Goal: Download file/media

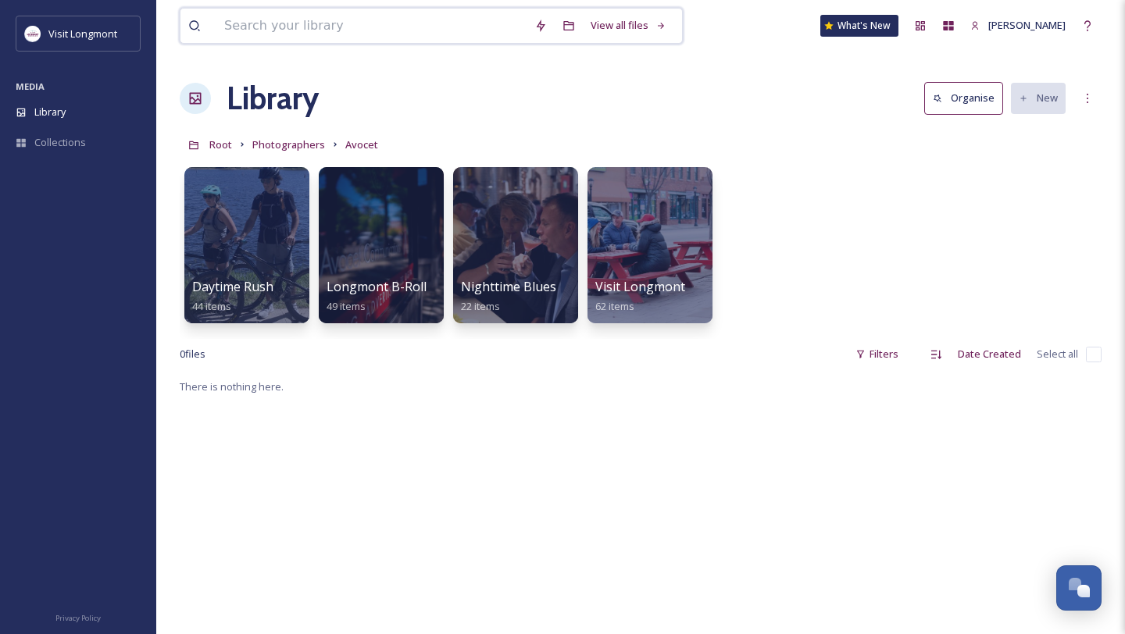
click at [329, 29] on input at bounding box center [371, 26] width 310 height 34
paste input "[PERSON_NAME]"
type input "[PERSON_NAME]"
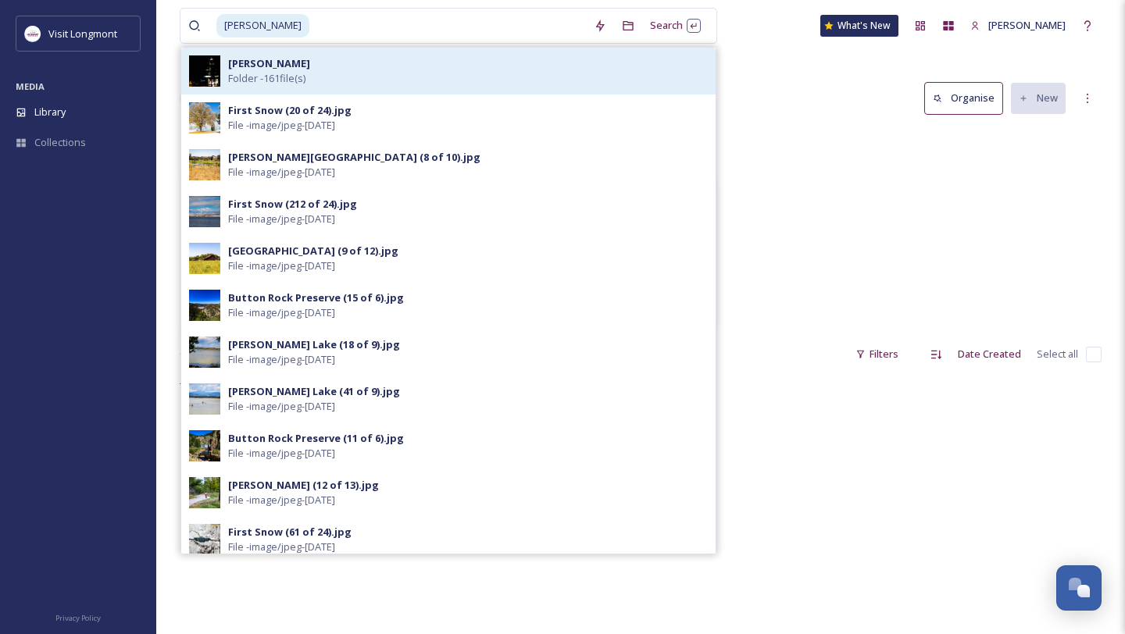
click at [302, 68] on div "[PERSON_NAME] Folder - 161 file(s)" at bounding box center [468, 71] width 480 height 30
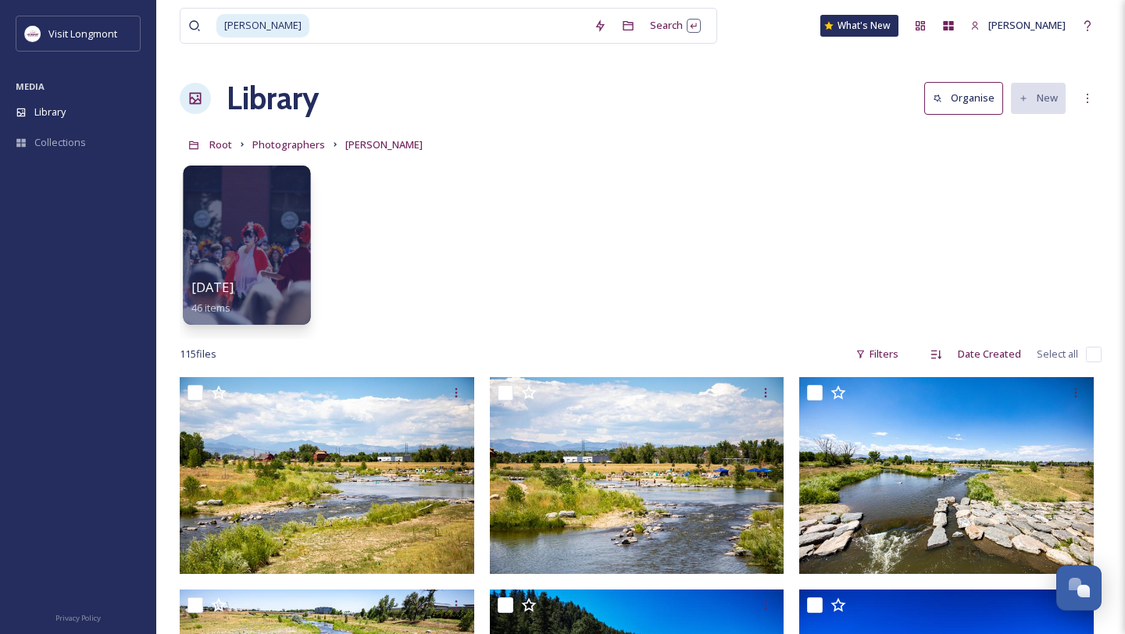
click at [253, 236] on div at bounding box center [246, 245] width 127 height 159
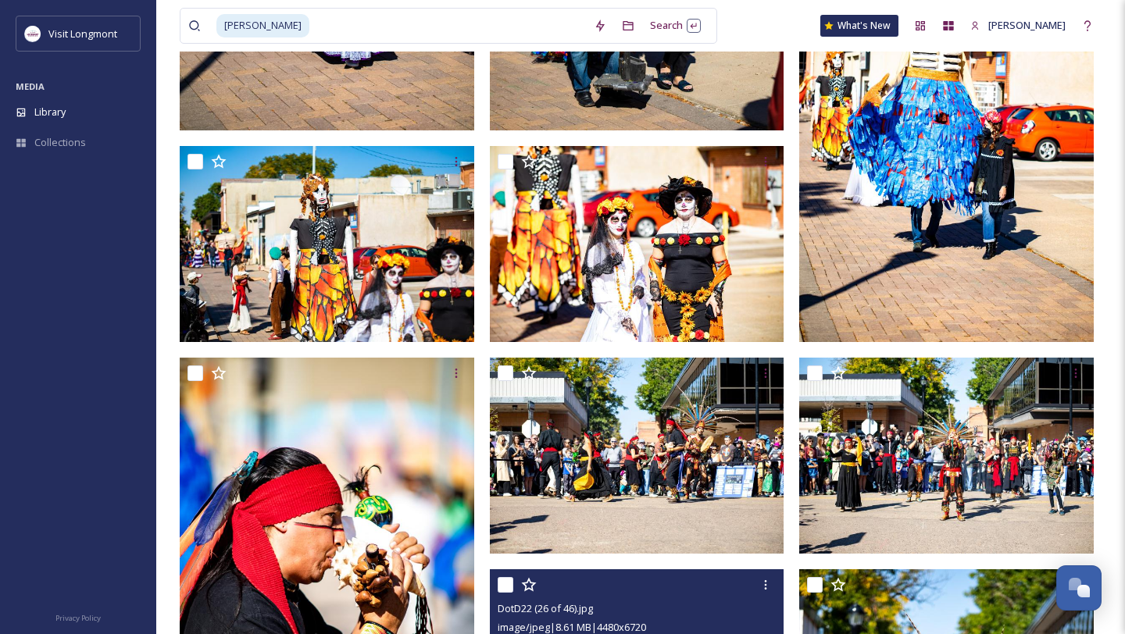
scroll to position [2042, 0]
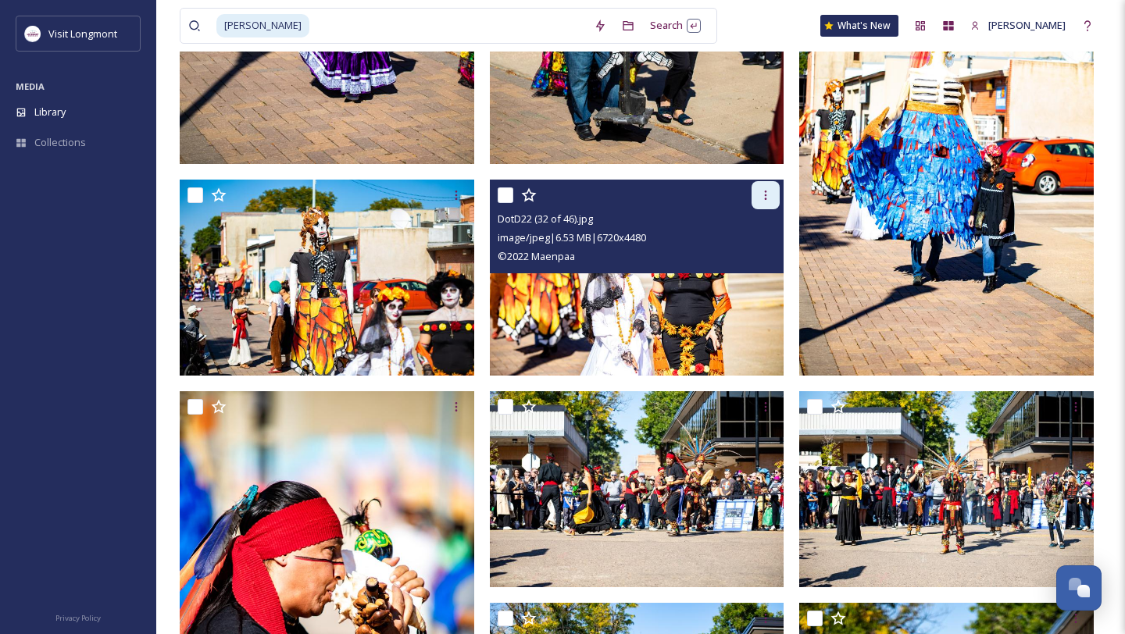
click at [771, 190] on icon at bounding box center [765, 195] width 12 height 12
click at [762, 263] on span "Download" at bounding box center [747, 259] width 48 height 15
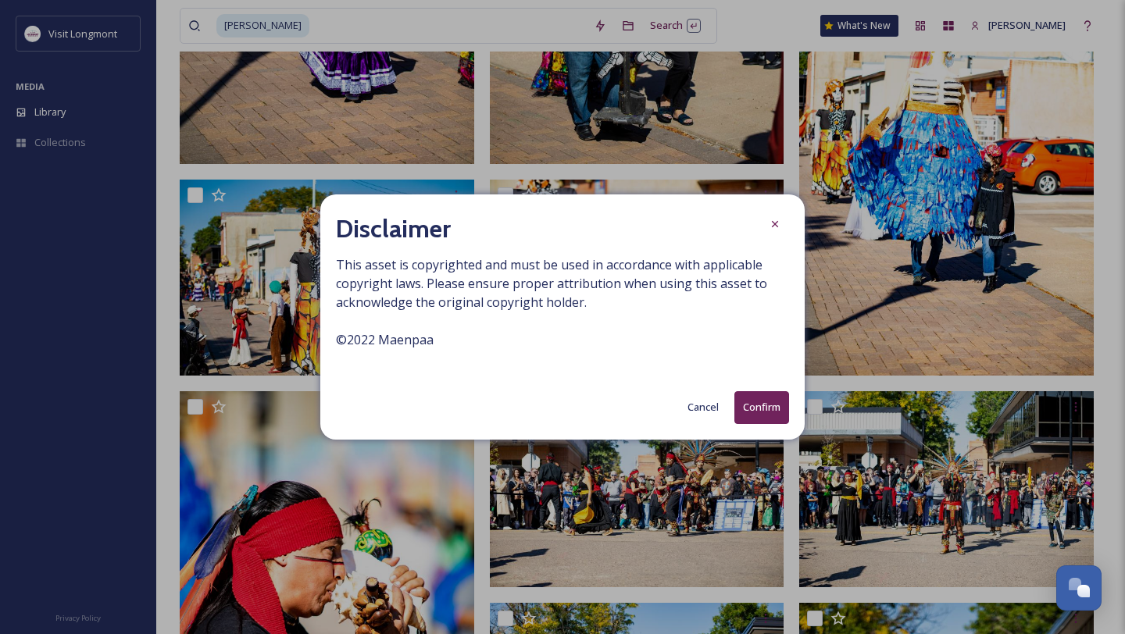
click at [368, 337] on span "This asset is copyrighted and must be used in accordance with applicable copyri…" at bounding box center [562, 311] width 453 height 112
click at [369, 337] on span "This asset is copyrighted and must be used in accordance with applicable copyri…" at bounding box center [562, 311] width 453 height 112
copy span "© 2022 Maenpaa"
click at [762, 409] on button "Confirm" at bounding box center [761, 407] width 55 height 32
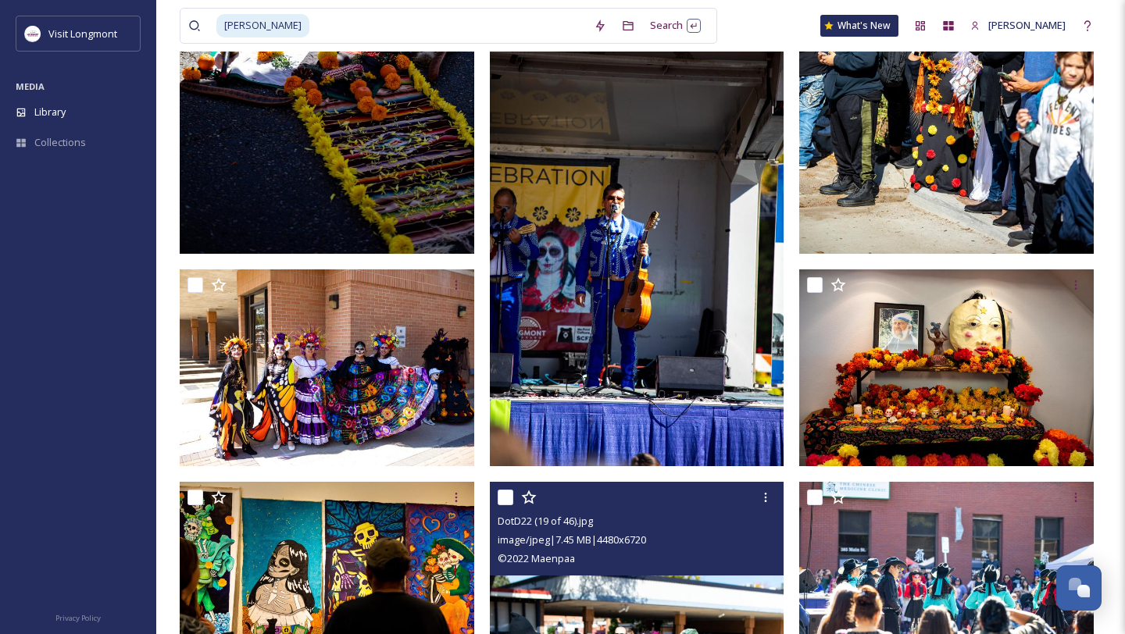
scroll to position [4311, 0]
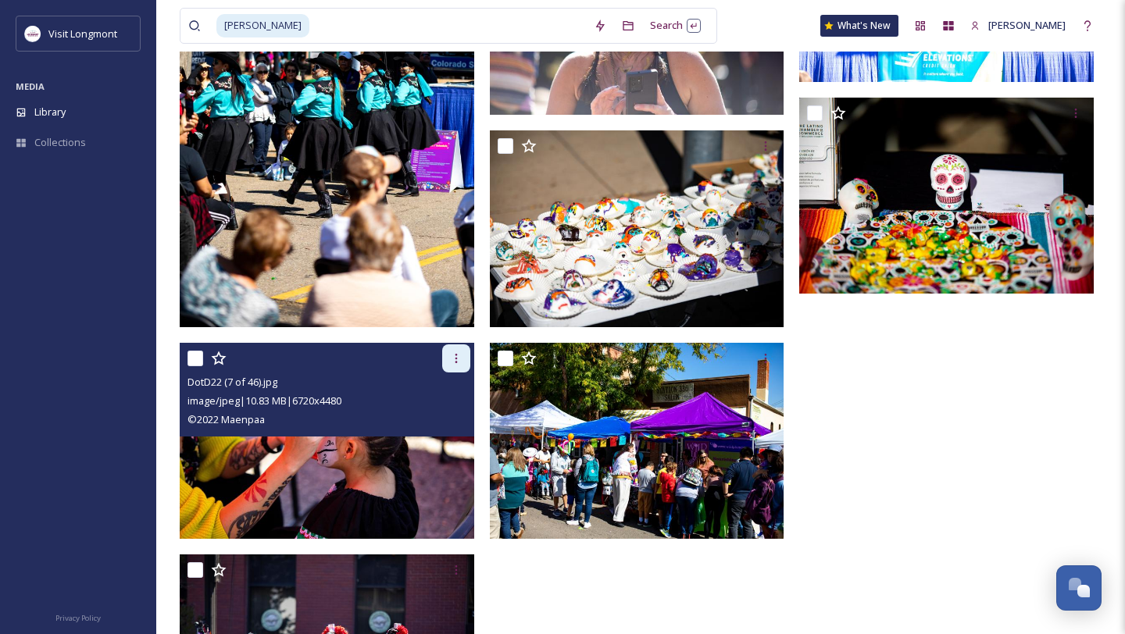
click at [454, 364] on icon at bounding box center [456, 358] width 12 height 12
click at [444, 420] on span "Download" at bounding box center [438, 423] width 48 height 15
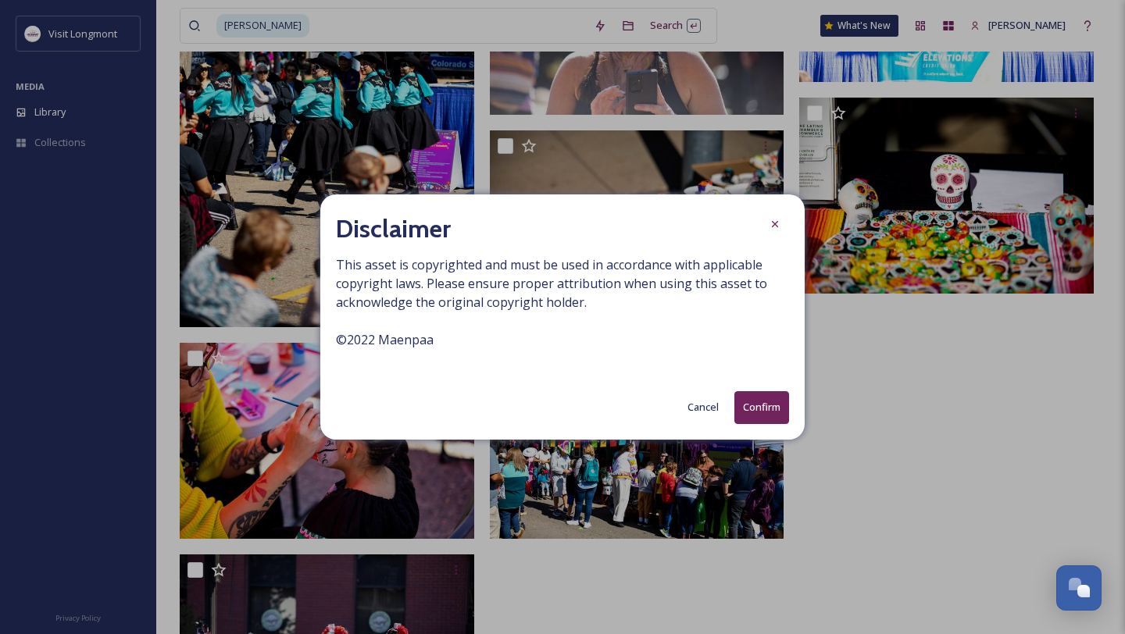
click at [770, 416] on button "Confirm" at bounding box center [761, 407] width 55 height 32
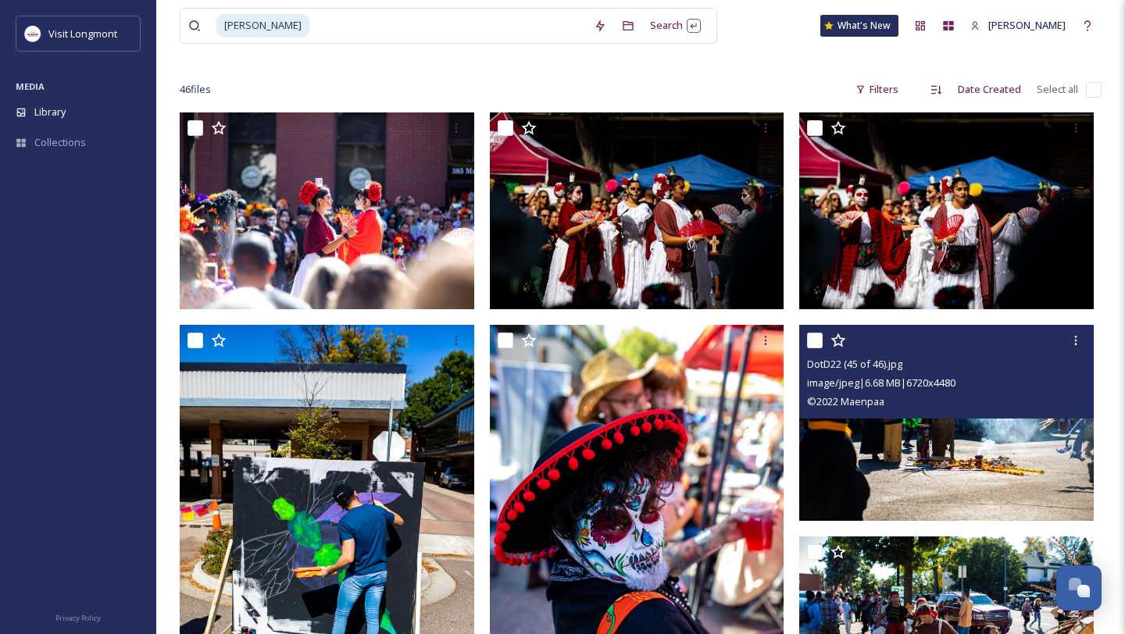
scroll to position [70, 0]
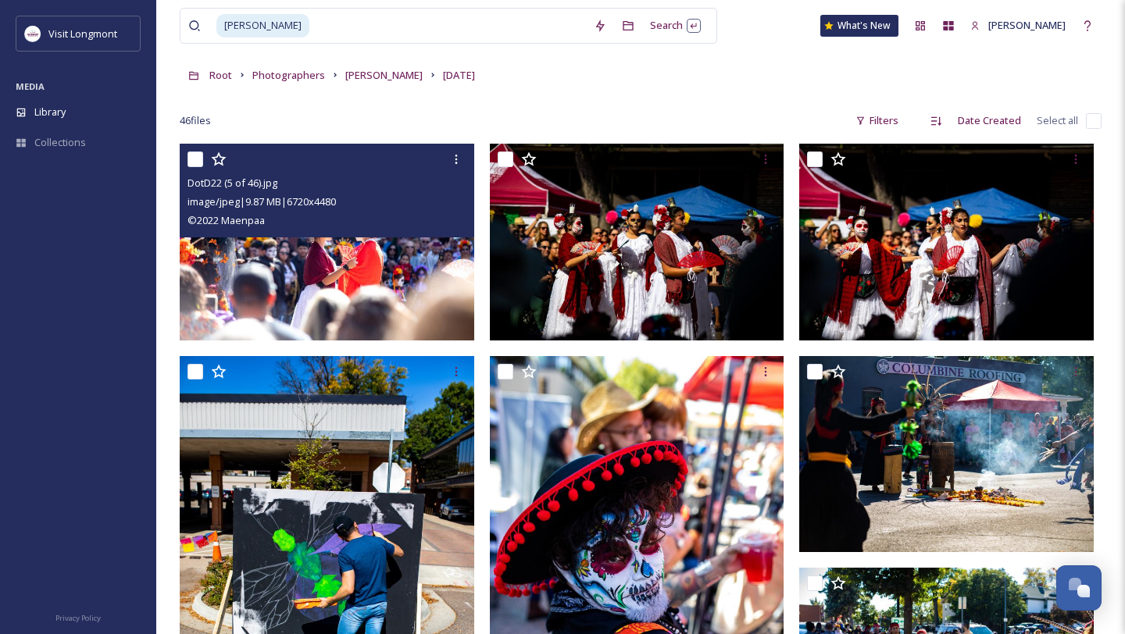
click at [378, 284] on img at bounding box center [327, 242] width 295 height 197
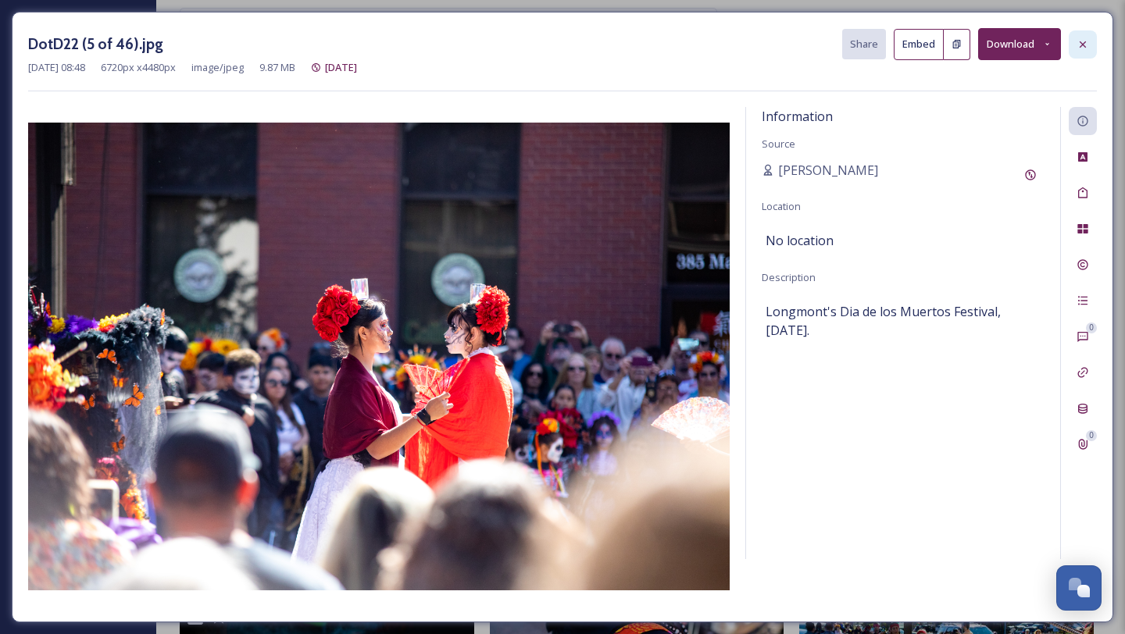
click at [1084, 48] on icon at bounding box center [1082, 44] width 12 height 12
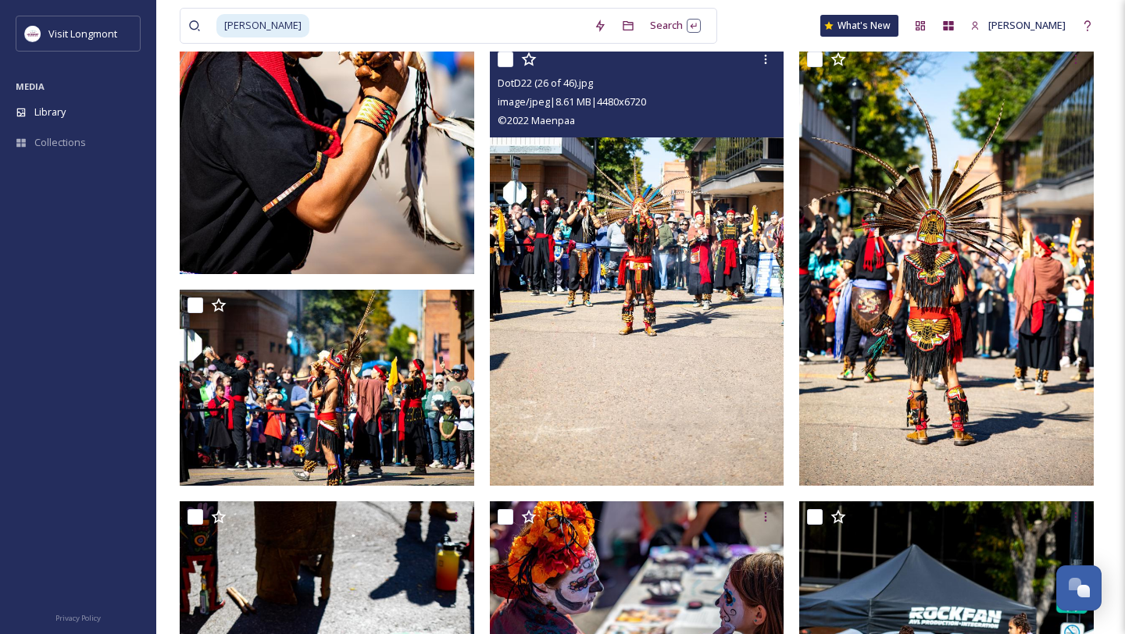
scroll to position [2603, 0]
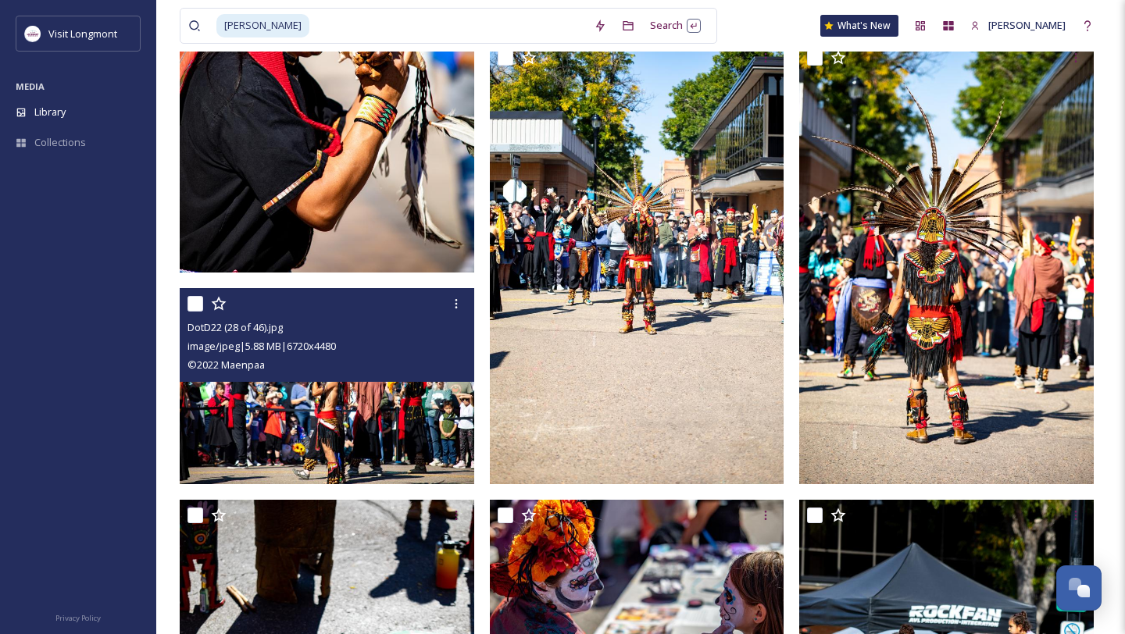
click at [405, 416] on img at bounding box center [327, 385] width 295 height 197
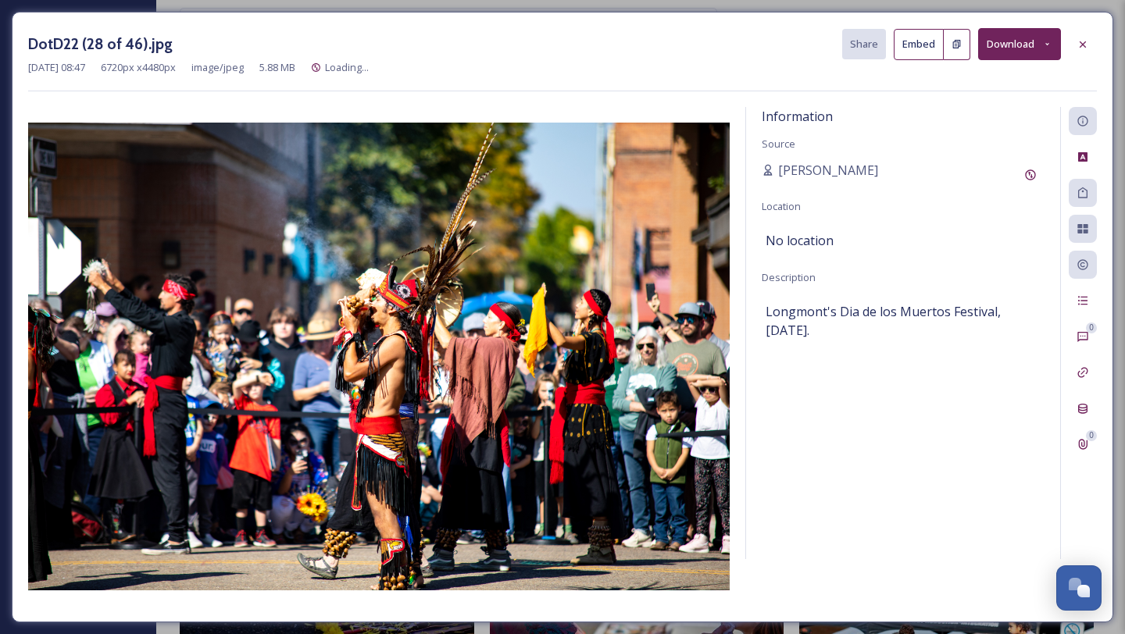
click at [1087, 41] on icon at bounding box center [1082, 44] width 12 height 12
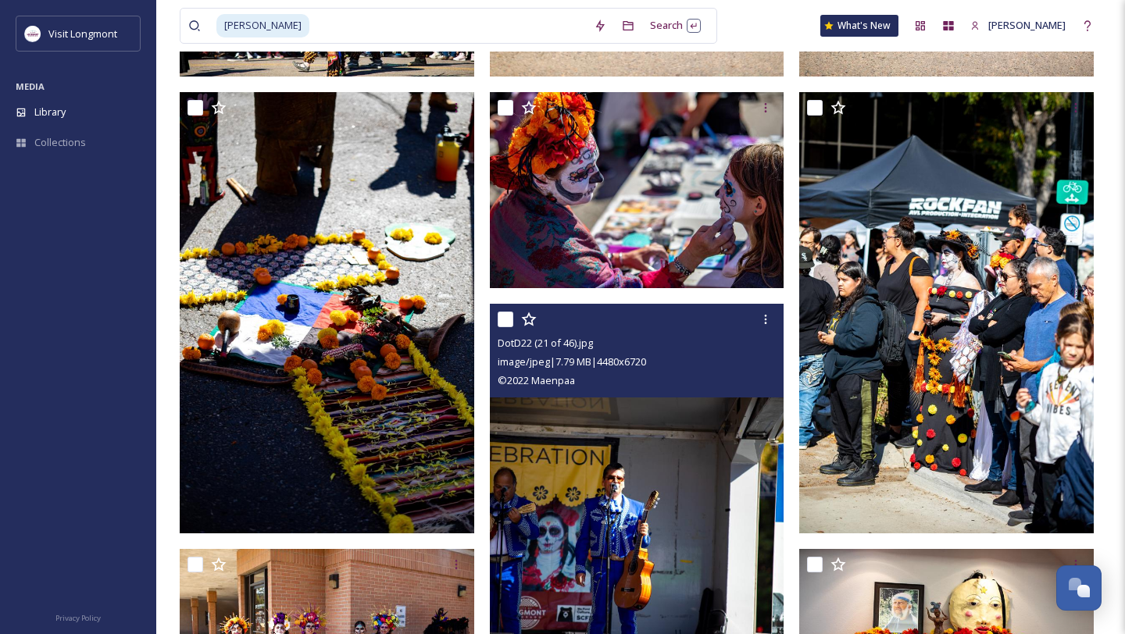
scroll to position [2984, 0]
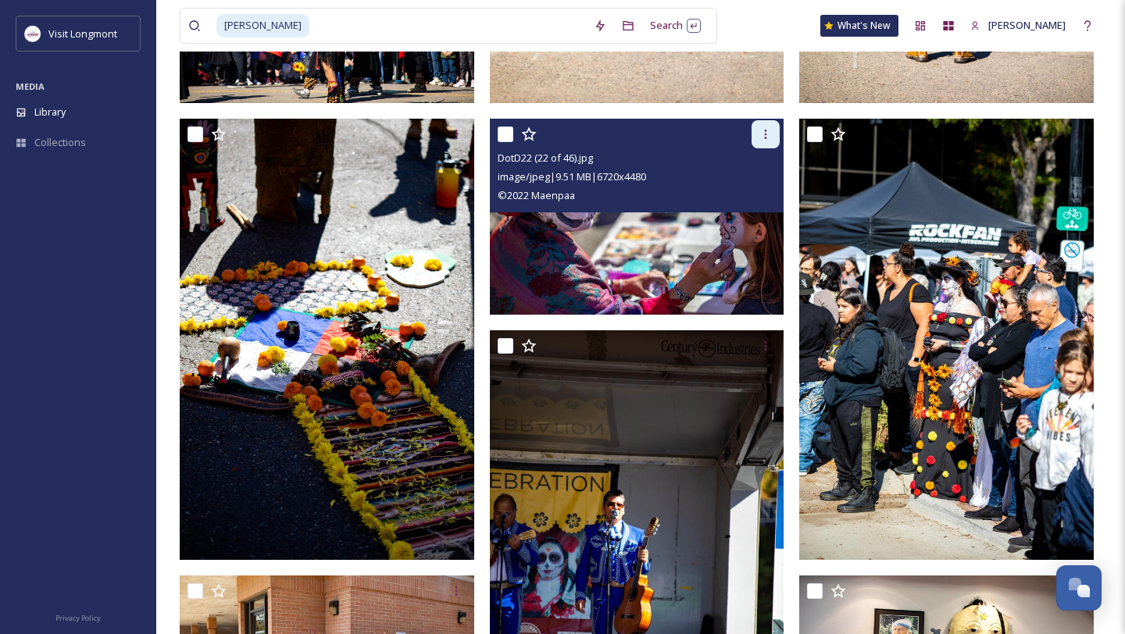
click at [760, 137] on icon at bounding box center [765, 134] width 12 height 12
click at [757, 199] on span "Download" at bounding box center [747, 198] width 48 height 15
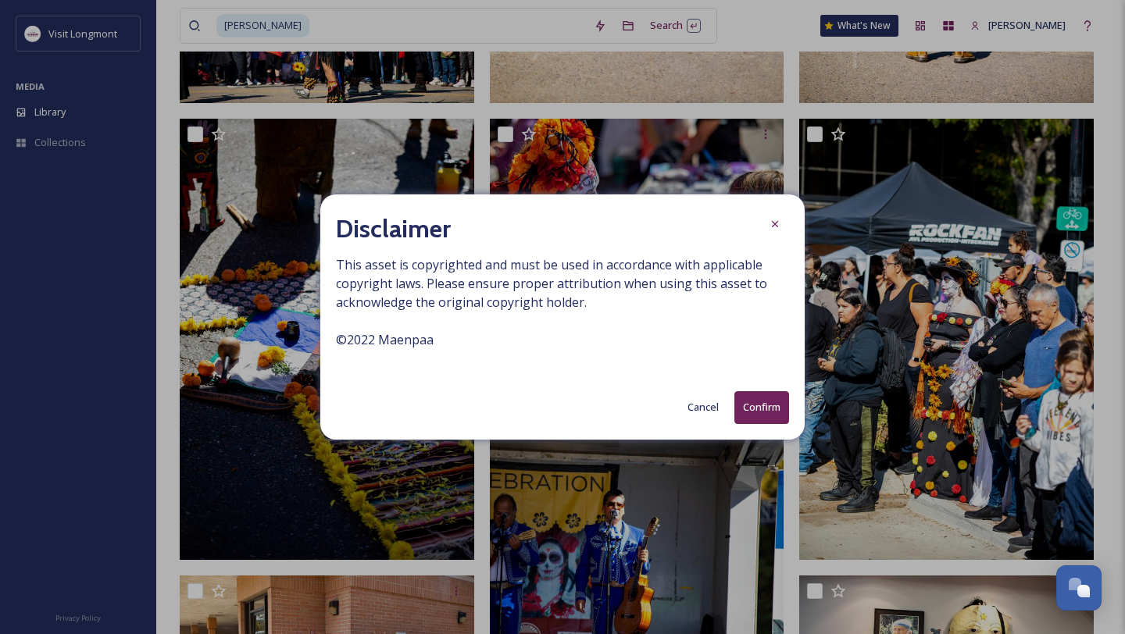
click at [762, 409] on button "Confirm" at bounding box center [761, 407] width 55 height 32
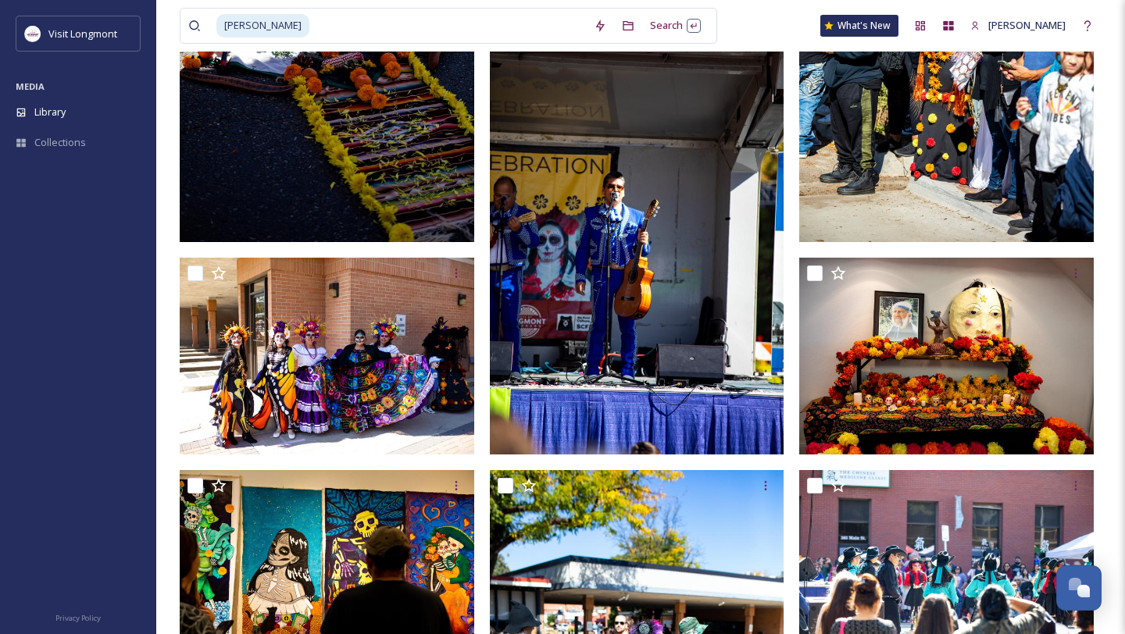
scroll to position [3270, 0]
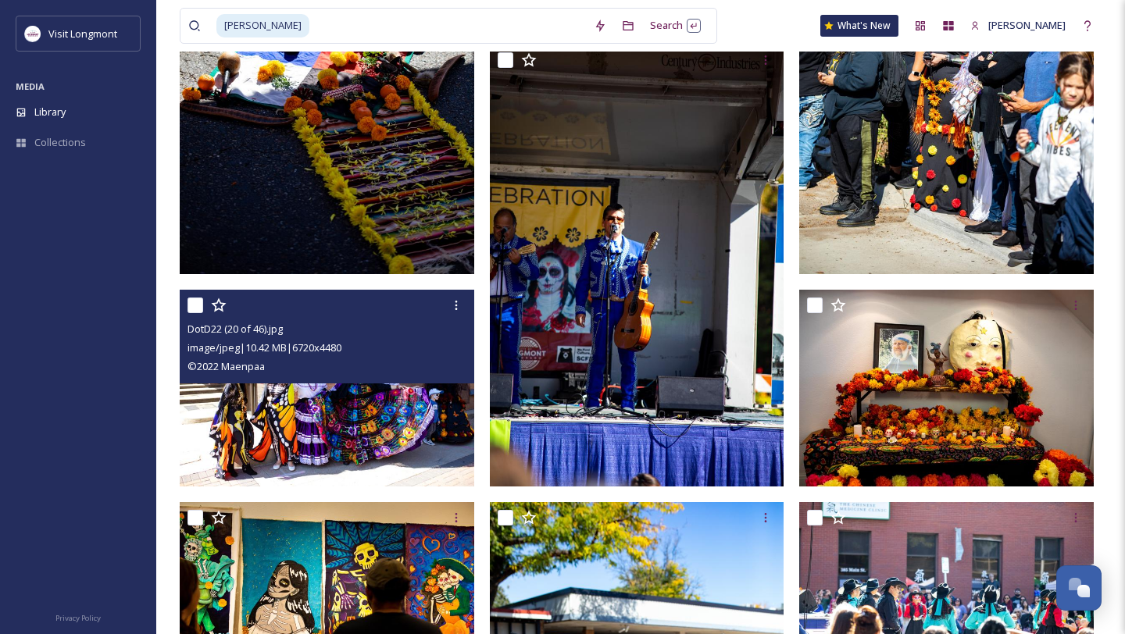
click at [367, 389] on img at bounding box center [327, 388] width 295 height 197
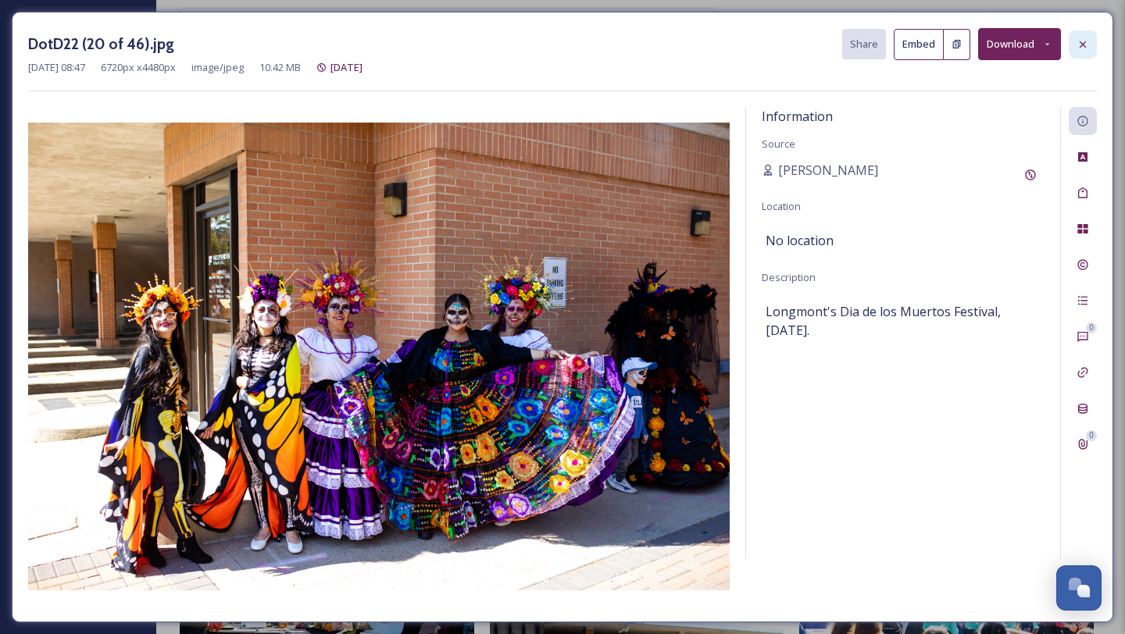
click at [1080, 44] on icon at bounding box center [1082, 44] width 12 height 12
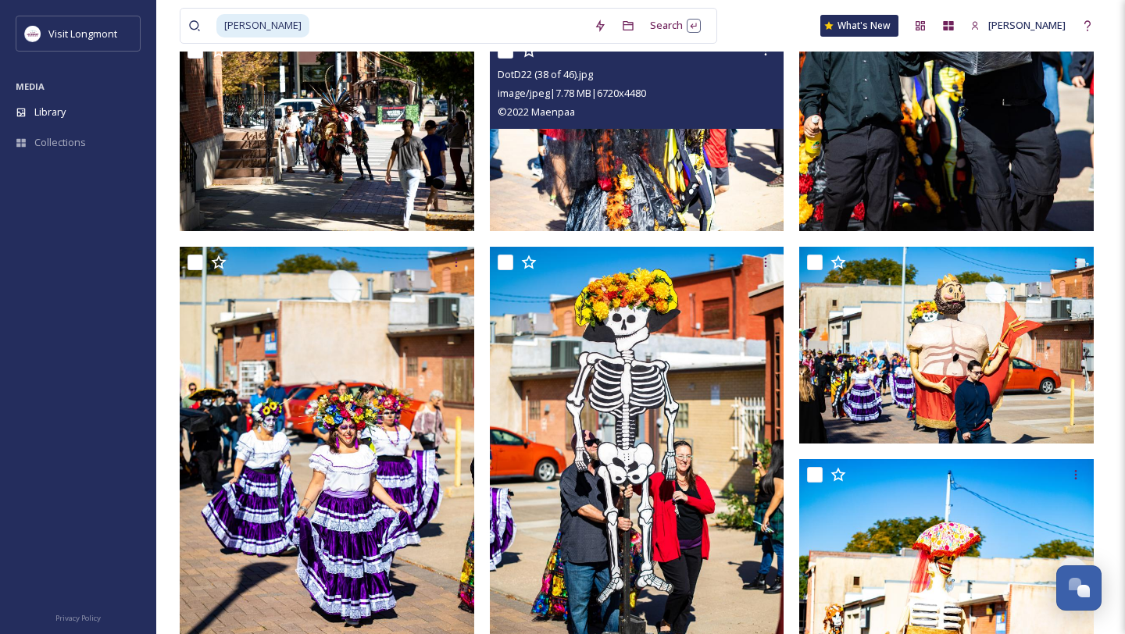
scroll to position [1563, 0]
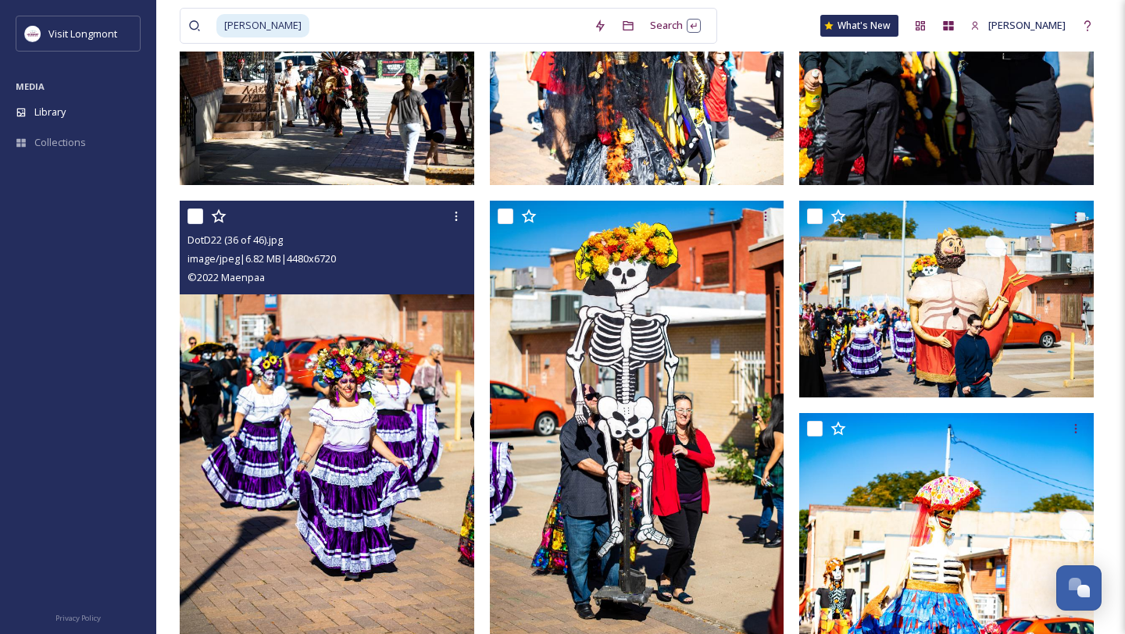
click at [426, 425] on img at bounding box center [327, 422] width 295 height 442
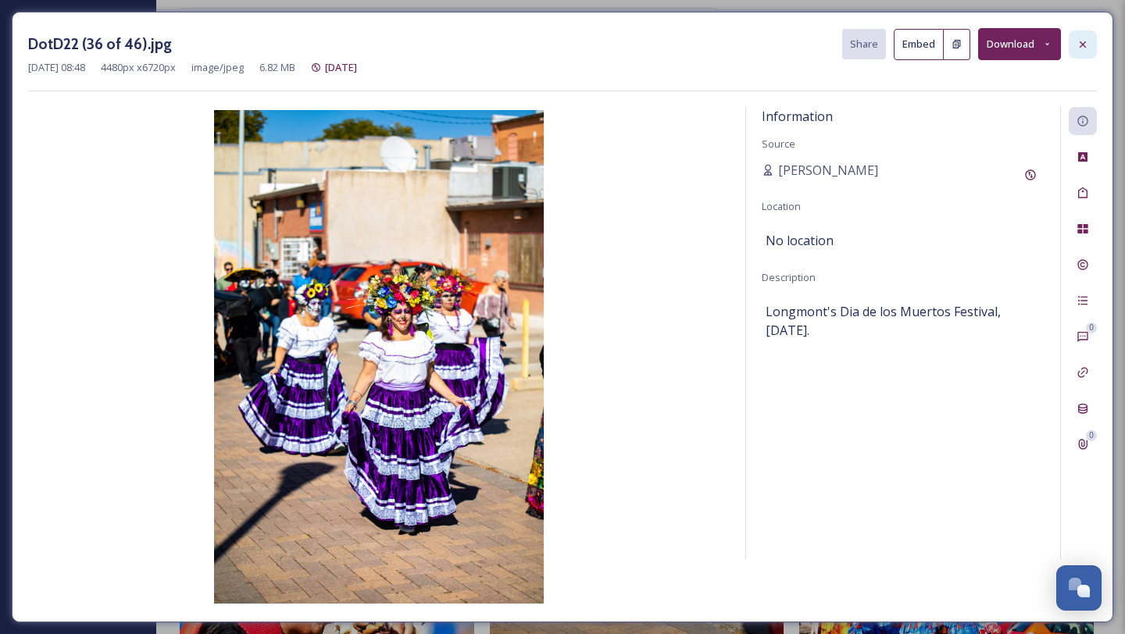
click at [1080, 43] on icon at bounding box center [1082, 44] width 12 height 12
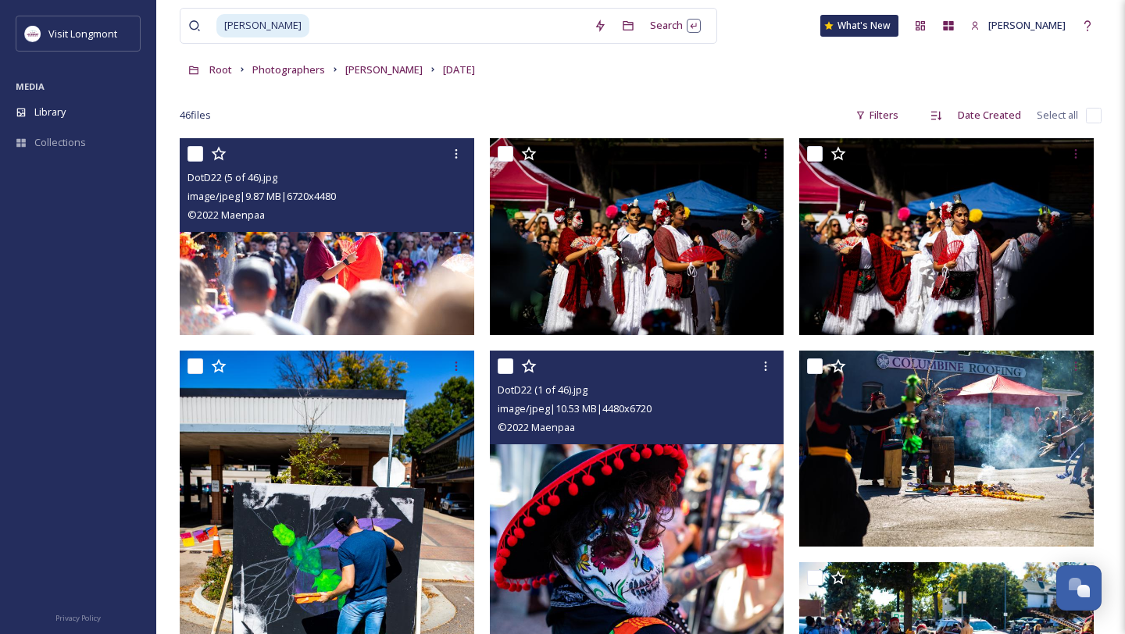
scroll to position [70, 0]
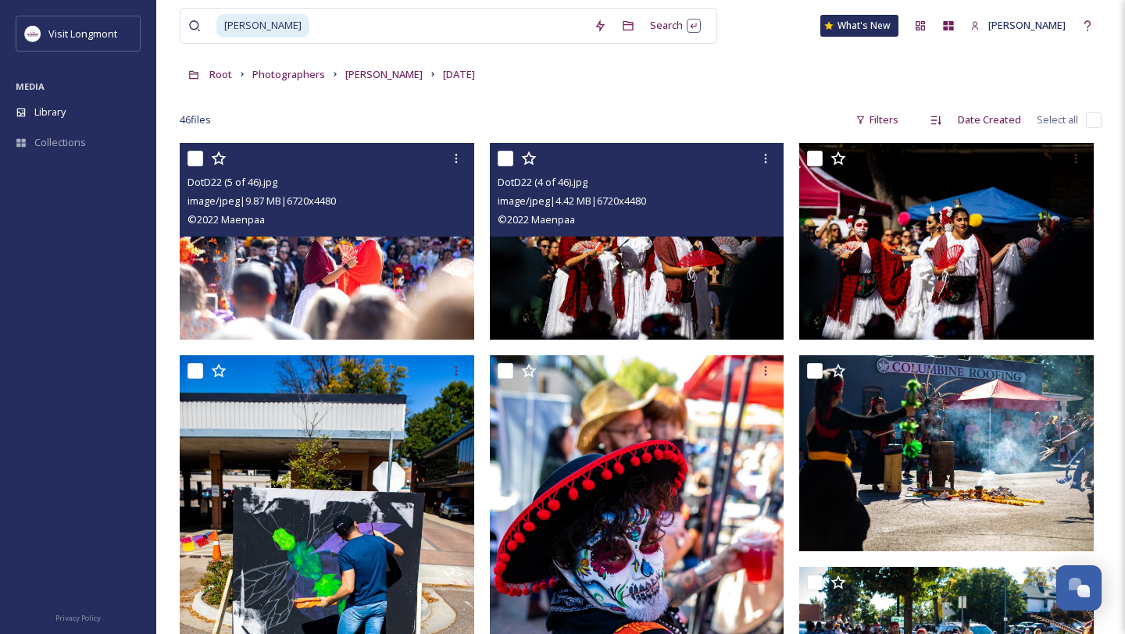
click at [699, 289] on img at bounding box center [637, 241] width 295 height 197
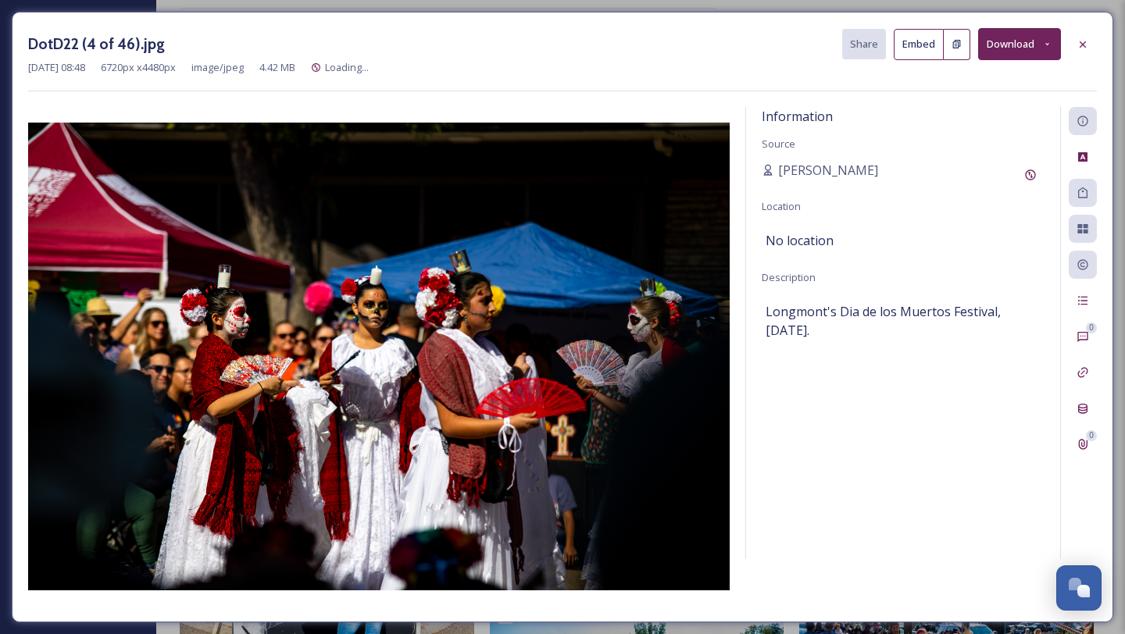
click at [1090, 49] on div at bounding box center [1083, 44] width 28 height 28
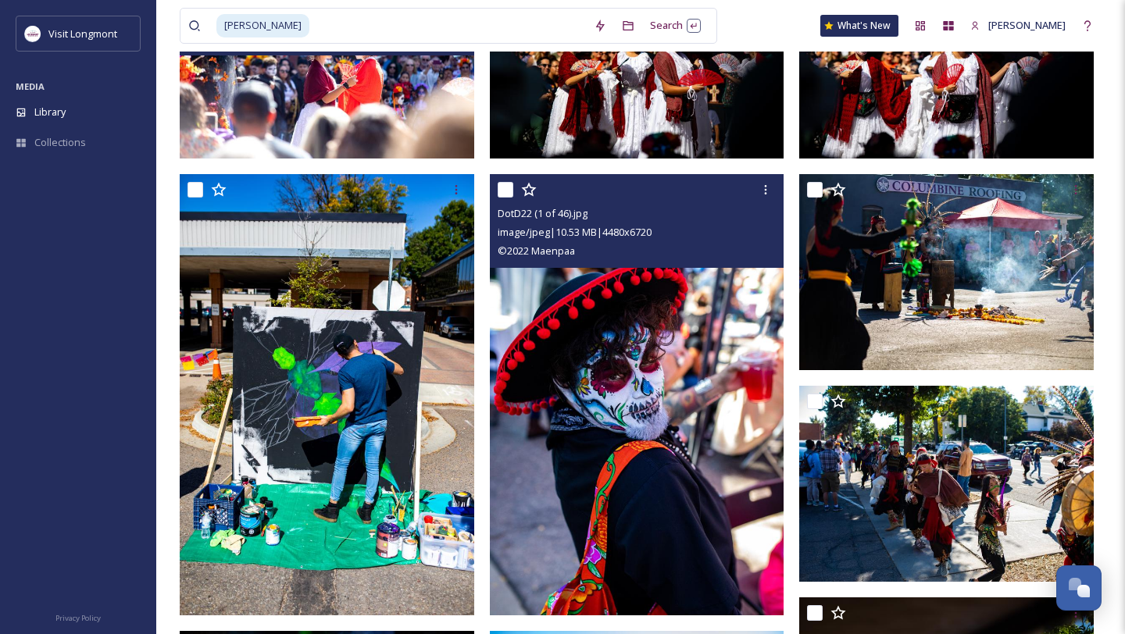
scroll to position [379, 0]
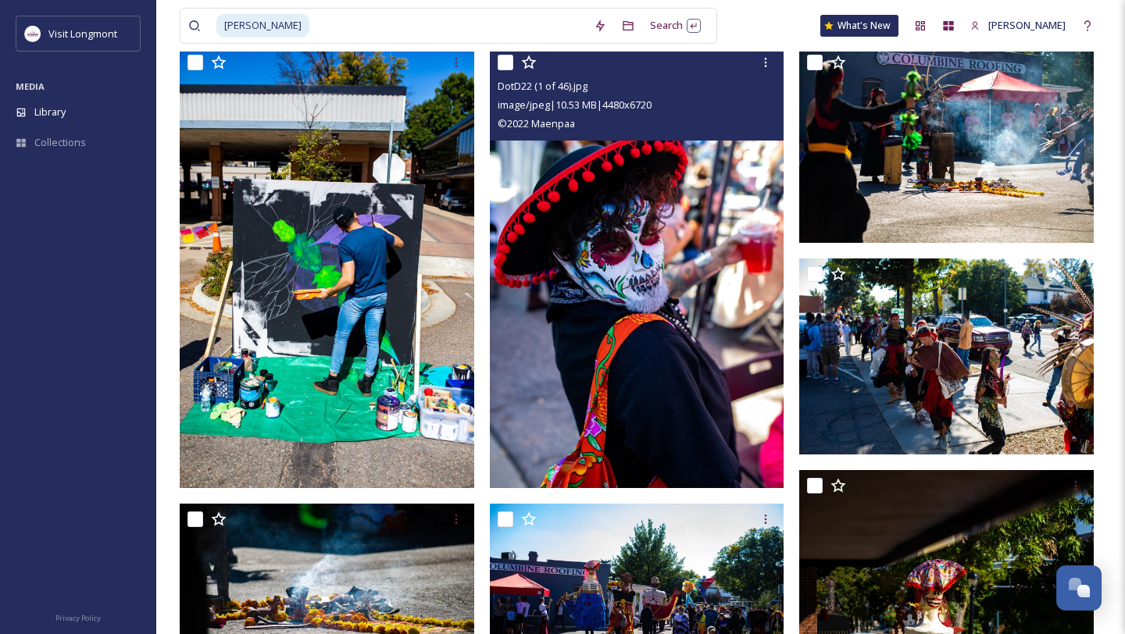
click at [671, 316] on img at bounding box center [637, 268] width 295 height 442
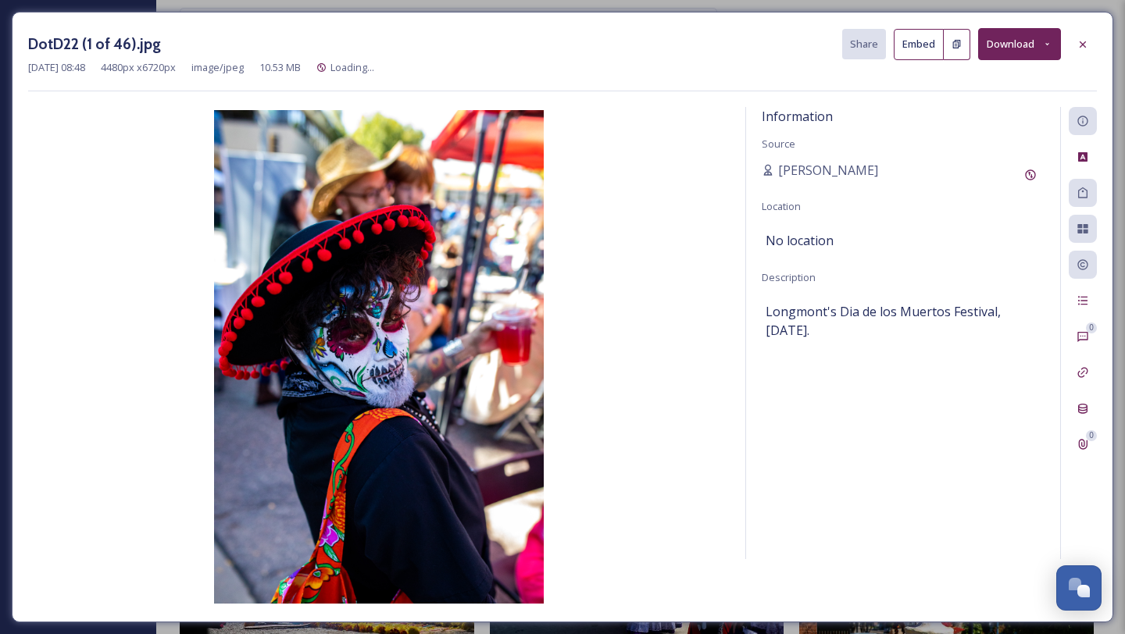
click at [1023, 49] on button "Download" at bounding box center [1019, 44] width 83 height 32
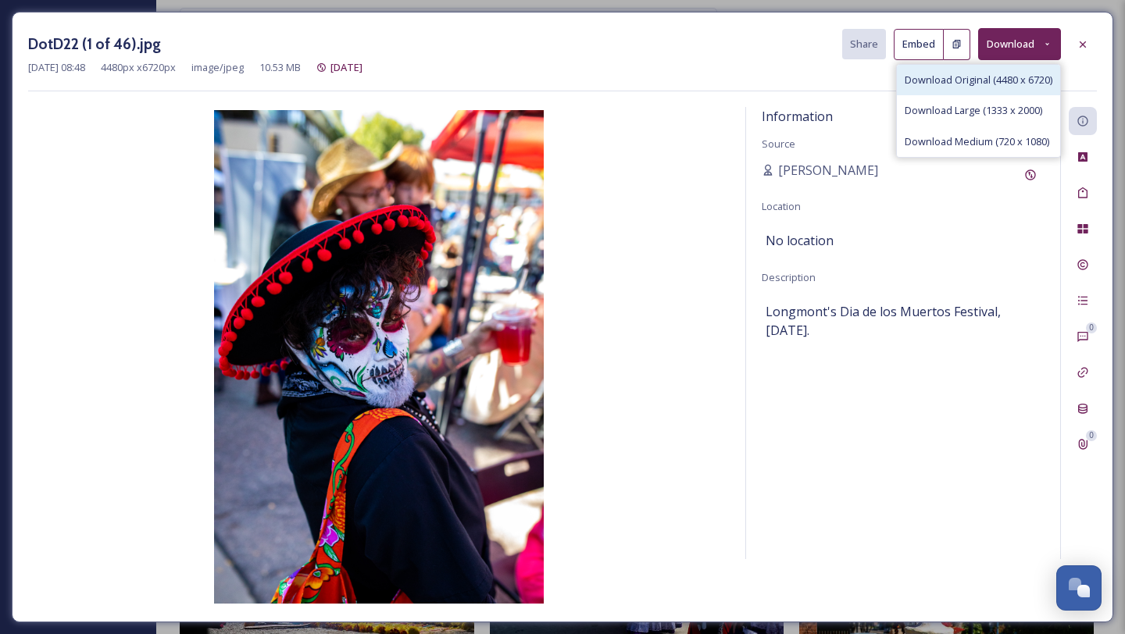
click at [997, 84] on span "Download Original (4480 x 6720)" at bounding box center [979, 80] width 148 height 15
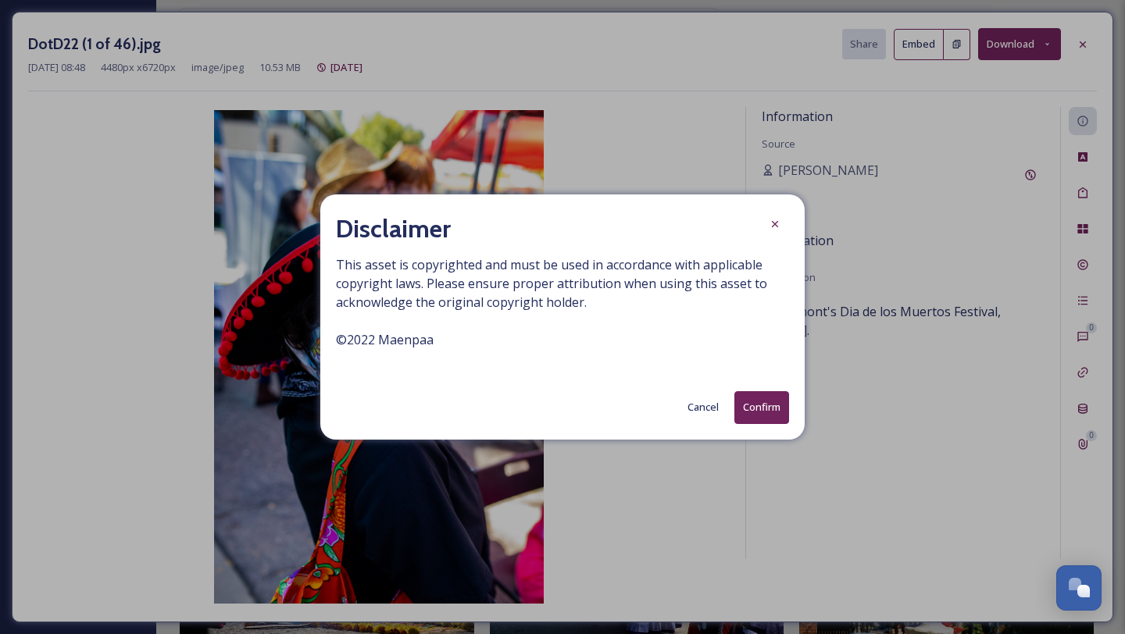
click at [745, 412] on button "Confirm" at bounding box center [761, 407] width 55 height 32
